Goal: Task Accomplishment & Management: Use online tool/utility

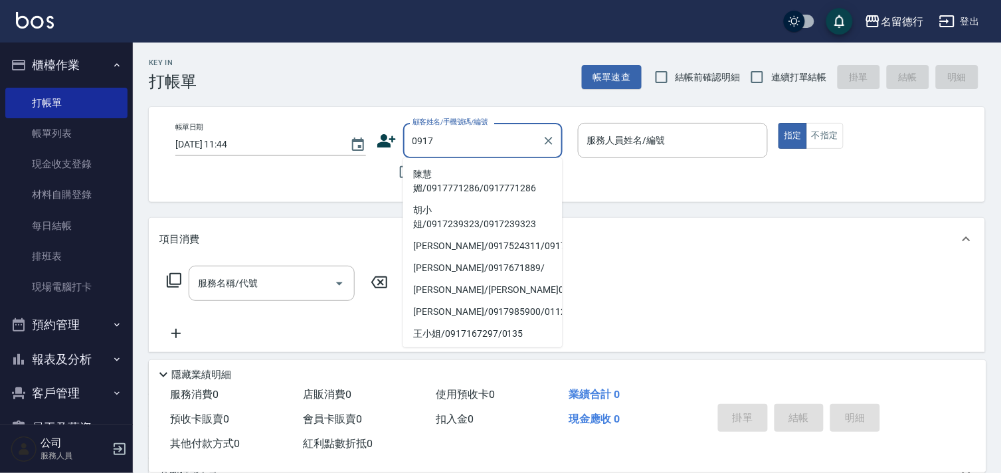
click at [442, 184] on li "陳慧媚/0917771286/0917771286" at bounding box center [482, 181] width 159 height 36
type input "陳慧媚/0917771286/0917771286"
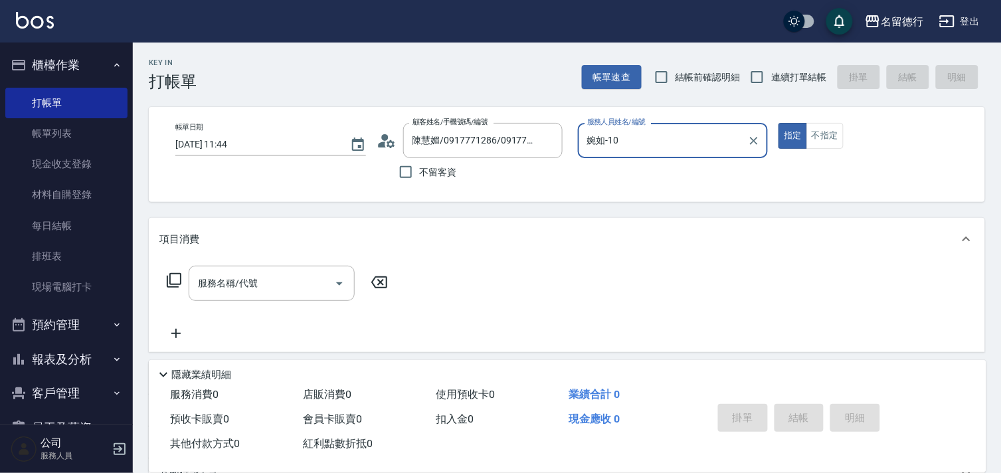
type input "婉如-10"
click at [756, 76] on input "連續打單結帳" at bounding box center [757, 77] width 28 height 28
checkbox input "true"
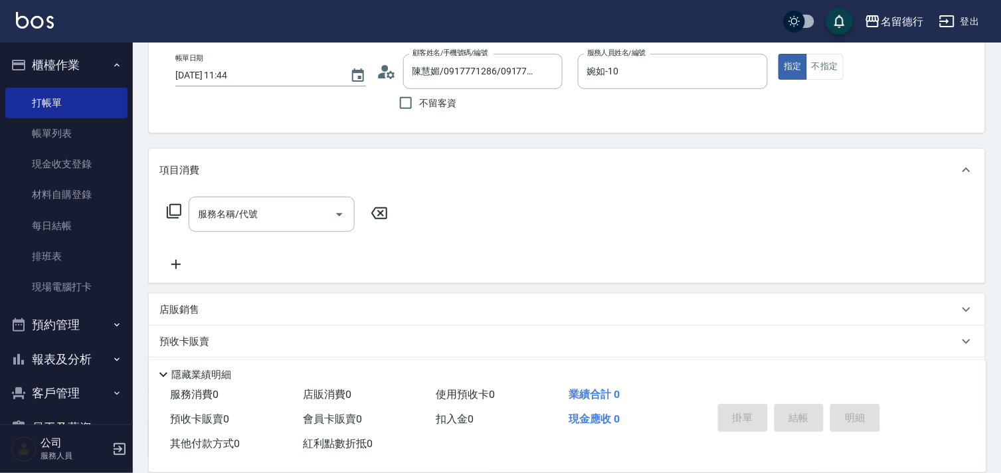
scroll to position [178, 0]
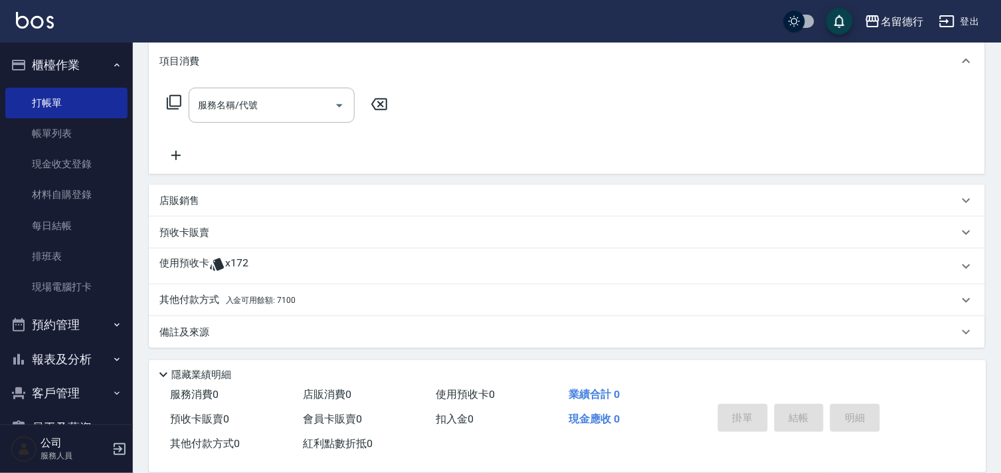
click at [195, 262] on p "使用預收卡" at bounding box center [184, 266] width 50 height 20
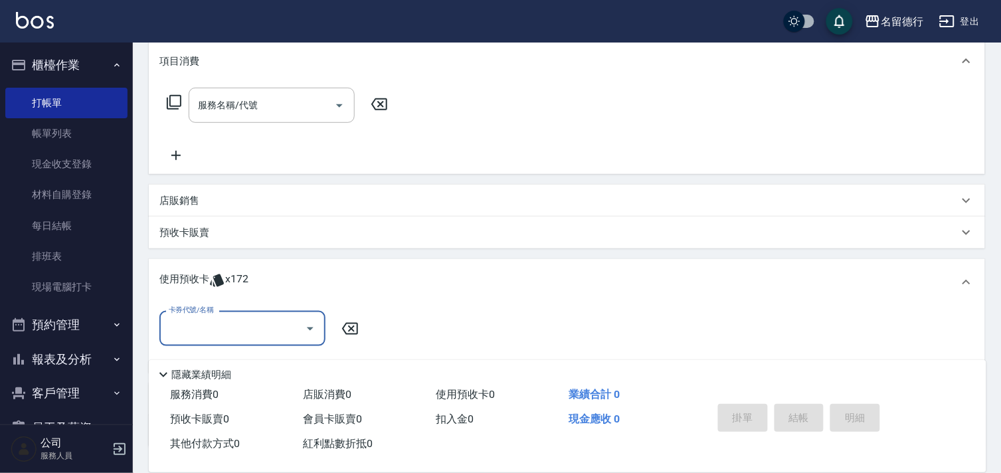
scroll to position [0, 0]
click at [193, 335] on input "卡券代號/名稱" at bounding box center [232, 328] width 134 height 23
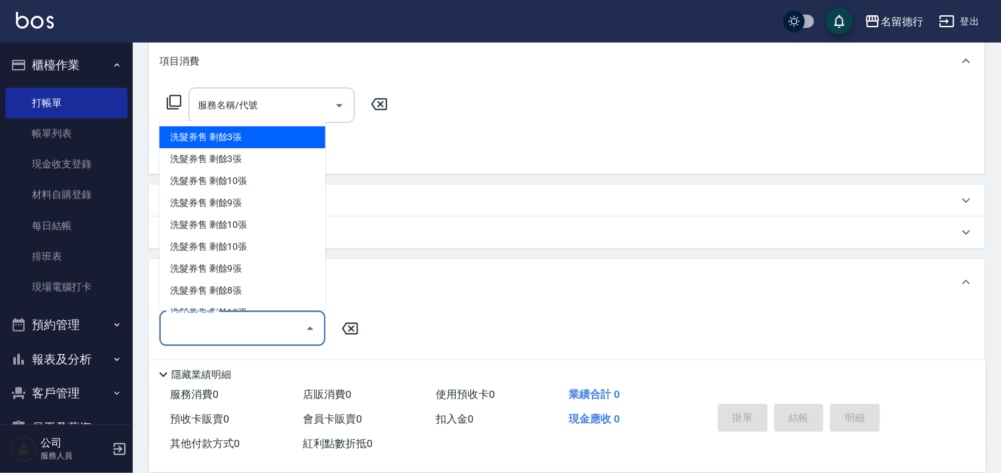
click at [206, 138] on div "洗髮券售 剩餘3張" at bounding box center [242, 138] width 166 height 22
type input "洗髮券售"
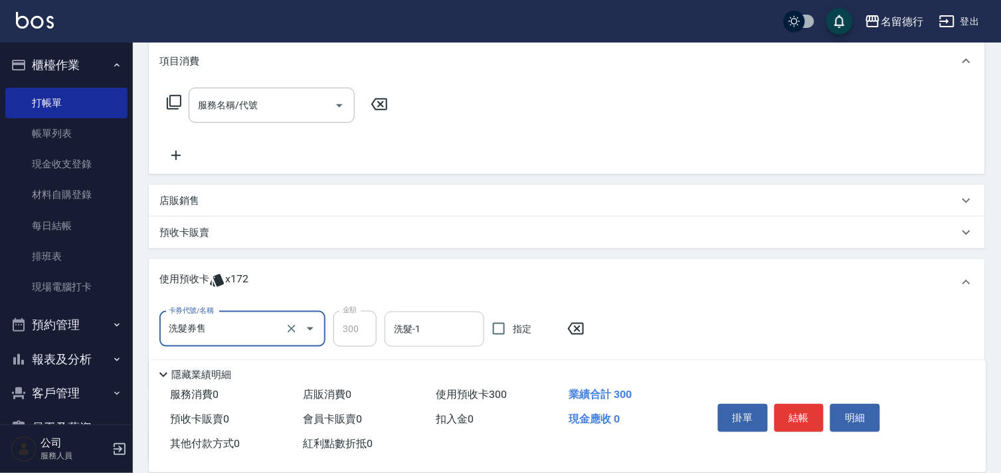
click at [442, 329] on input "洗髮-1" at bounding box center [435, 329] width 88 height 23
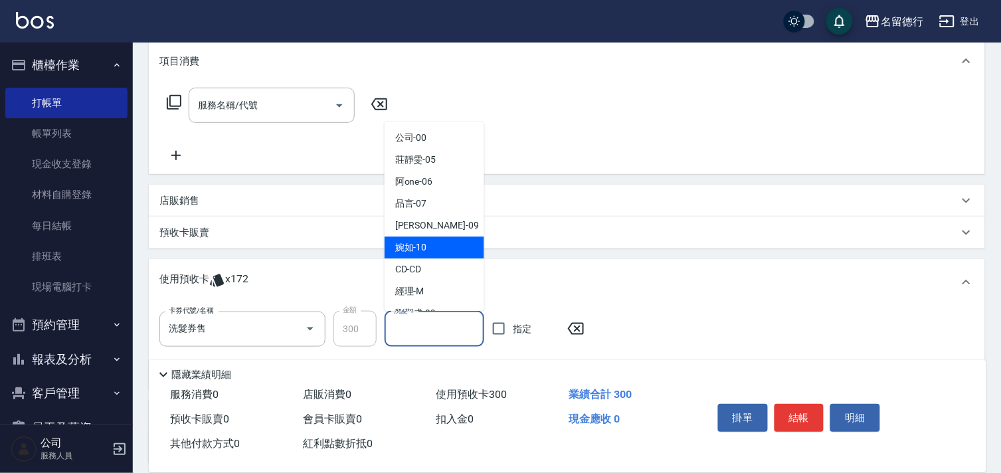
click at [404, 251] on span "婉如 -10" at bounding box center [411, 248] width 32 height 14
type input "婉如-10"
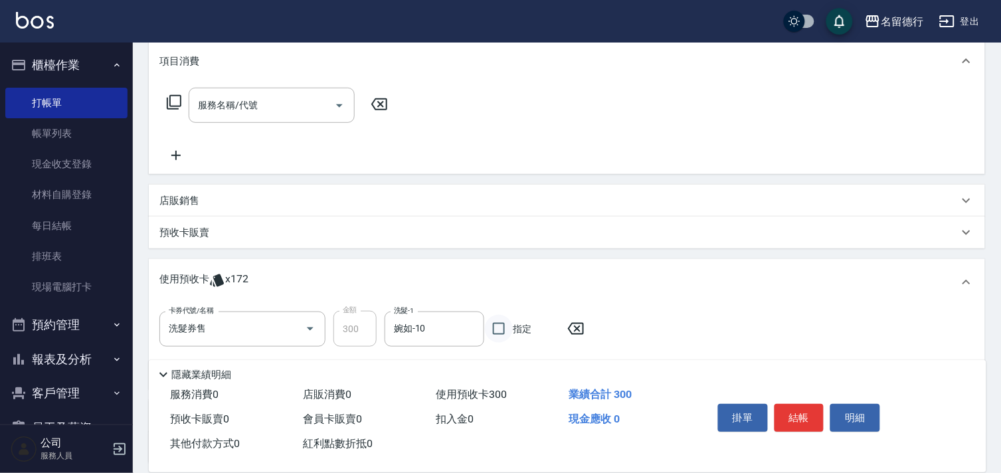
click at [496, 330] on input "指定" at bounding box center [499, 329] width 28 height 28
checkbox input "true"
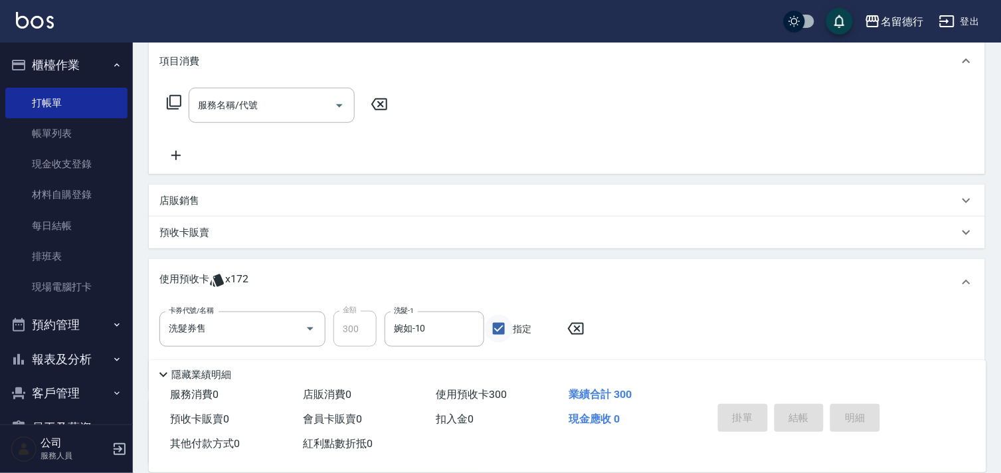
type input "[DATE] 16:15"
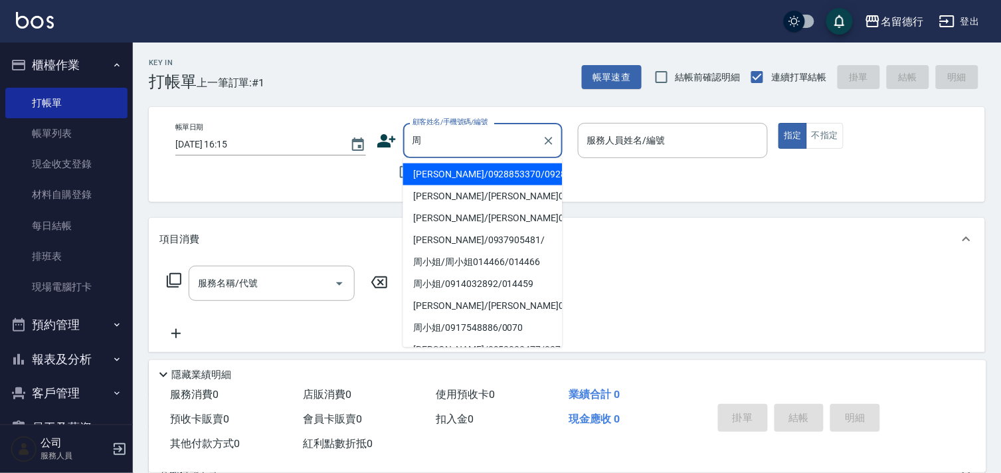
click at [472, 185] on li "[PERSON_NAME]/0928853370/0928853370" at bounding box center [482, 174] width 159 height 22
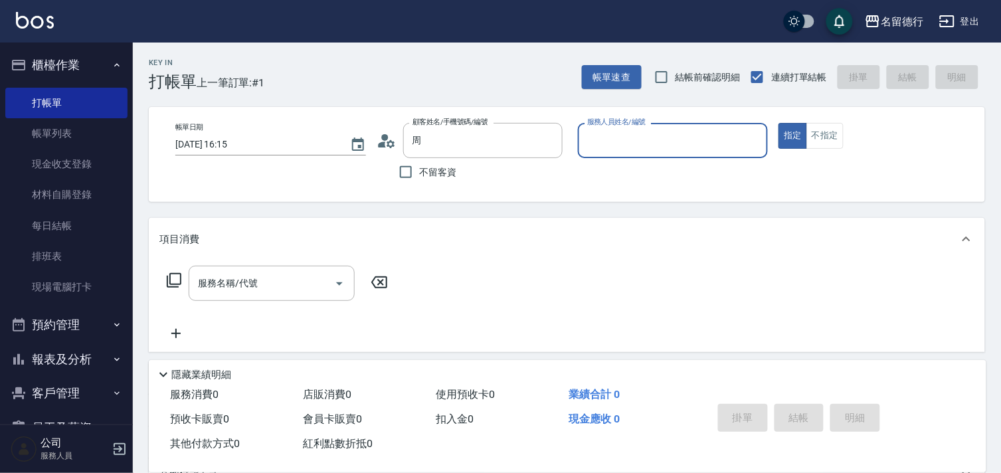
type input "[PERSON_NAME]/0928853370/0928853370"
click at [623, 138] on input "服務人員姓名/編號" at bounding box center [673, 140] width 179 height 23
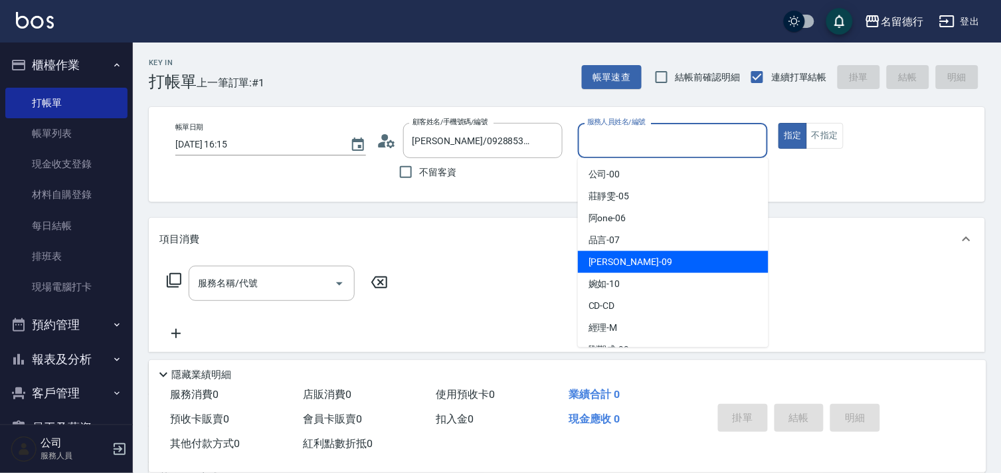
click at [605, 262] on span "[PERSON_NAME] -09" at bounding box center [631, 262] width 84 height 14
type input "[PERSON_NAME]-09"
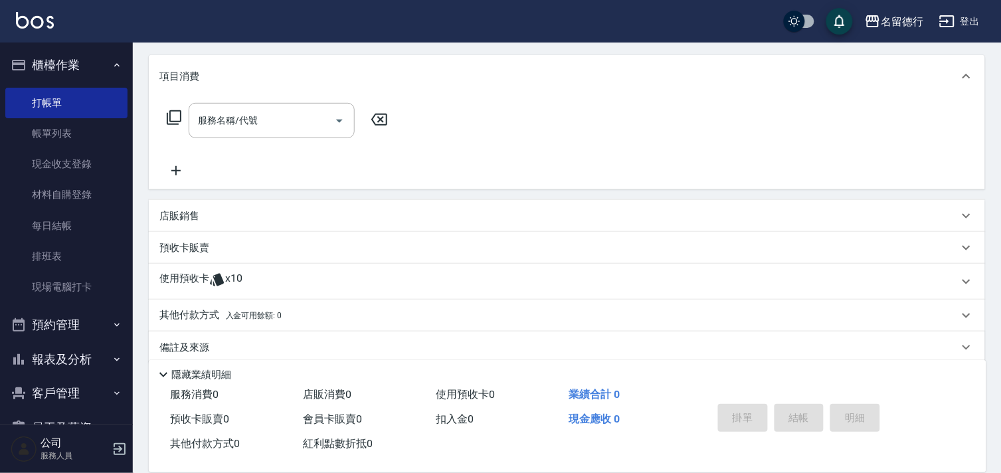
scroll to position [178, 0]
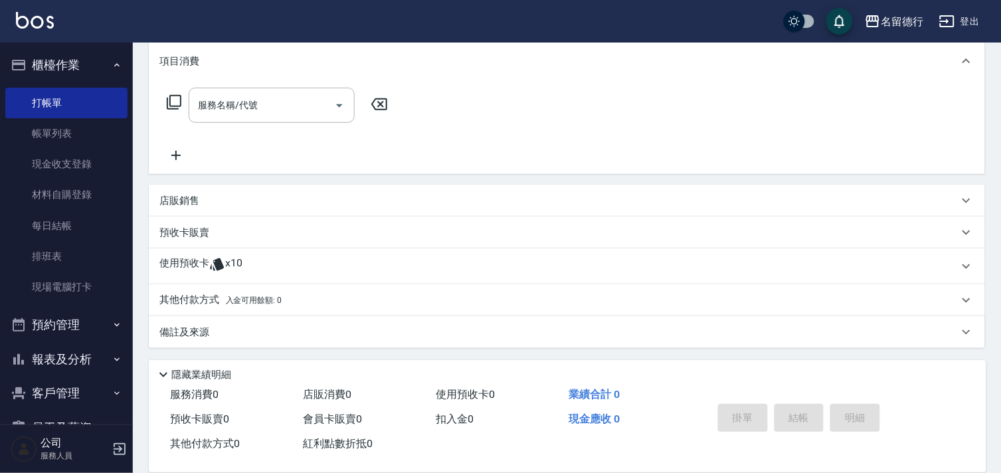
click at [185, 262] on p "使用預收卡" at bounding box center [184, 266] width 50 height 20
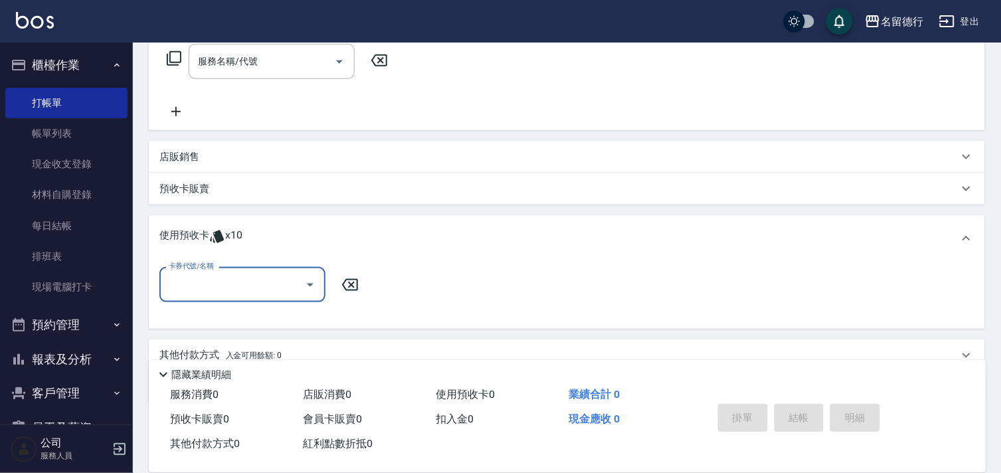
scroll to position [0, 0]
click at [207, 279] on input "卡券代號/名稱" at bounding box center [232, 284] width 134 height 23
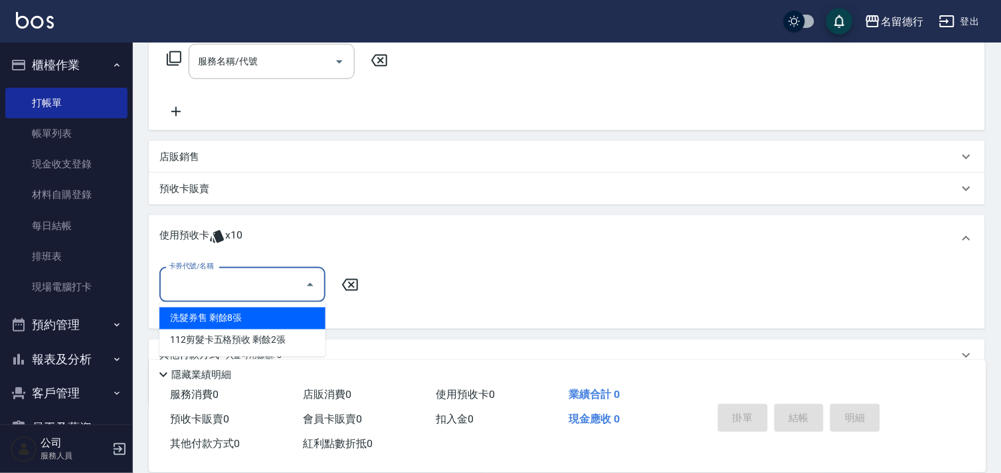
click at [223, 314] on div "洗髮券售 剩餘8張" at bounding box center [242, 319] width 166 height 22
type input "洗髮券售"
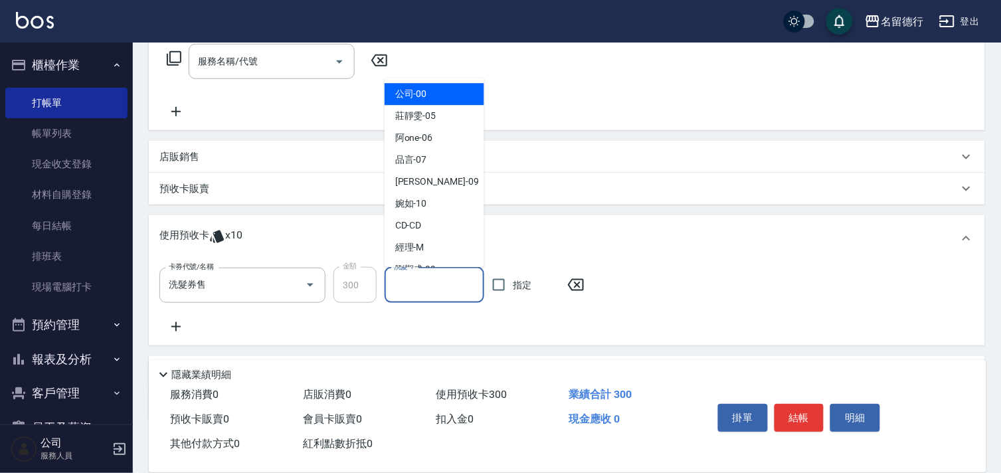
click at [444, 283] on input "洗髮-1" at bounding box center [435, 285] width 88 height 23
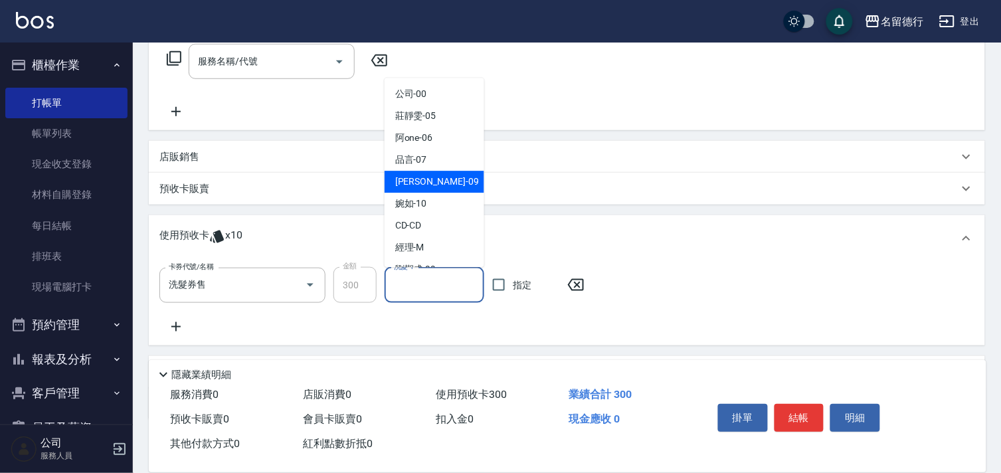
click at [432, 176] on div "[PERSON_NAME] -09" at bounding box center [435, 182] width 100 height 22
type input "[PERSON_NAME]-09"
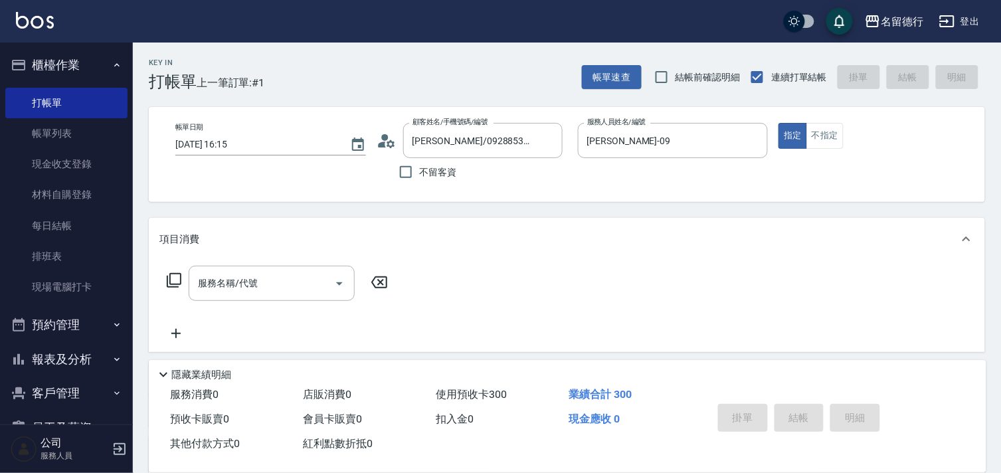
type input "[DATE] 16:29"
